Goal: Task Accomplishment & Management: Use online tool/utility

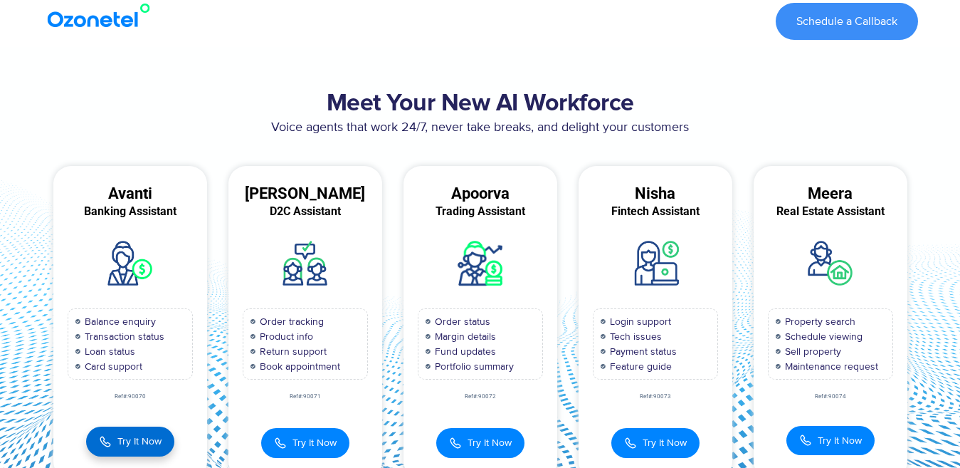
click at [121, 444] on span "Try It Now" at bounding box center [139, 440] width 44 height 15
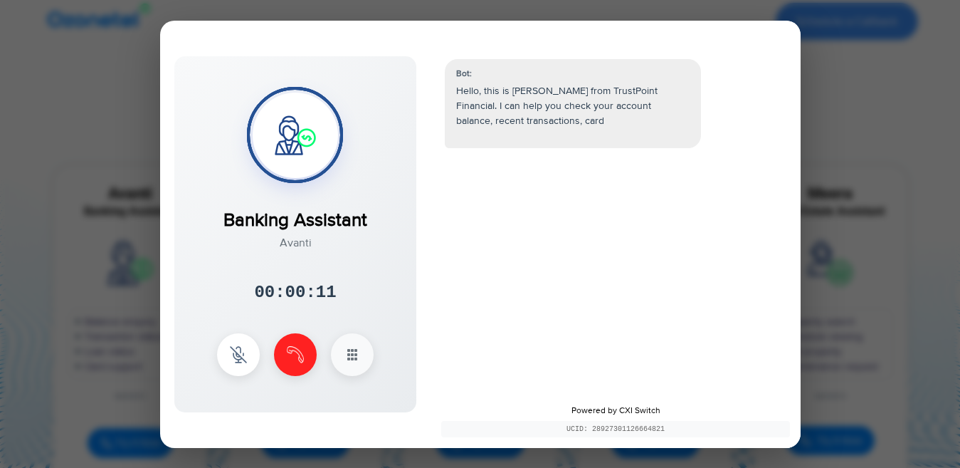
drag, startPoint x: 299, startPoint y: 345, endPoint x: 260, endPoint y: 130, distance: 218.4
click at [299, 346] on img at bounding box center [295, 354] width 17 height 17
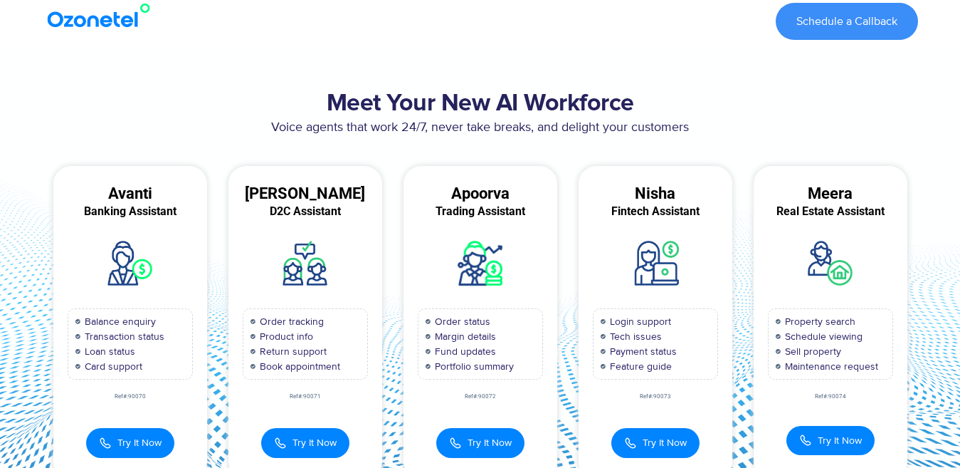
click at [291, 350] on span "Return support" at bounding box center [291, 351] width 70 height 15
